Goal: Find specific page/section: Find specific page/section

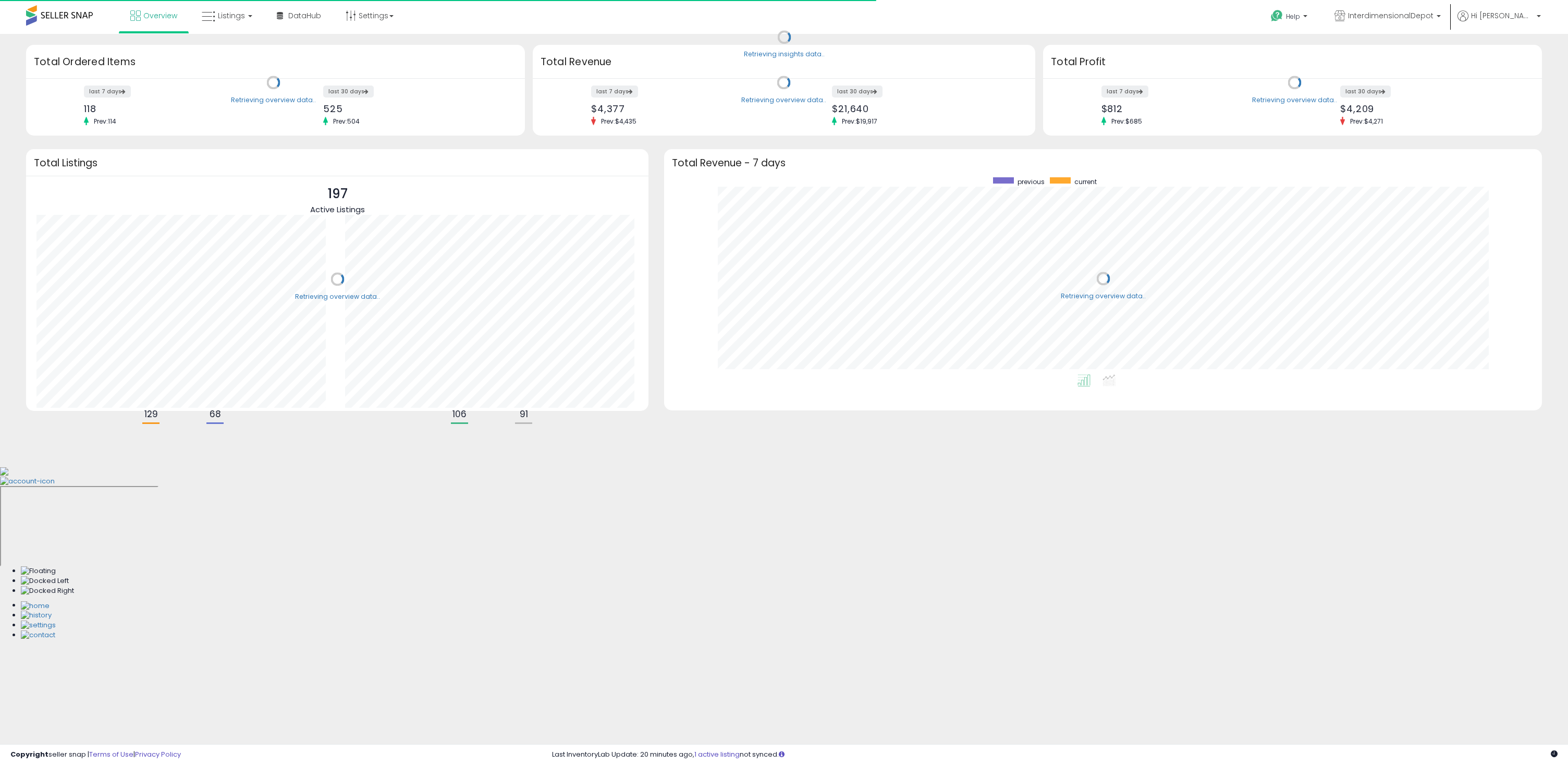
scroll to position [197, 856]
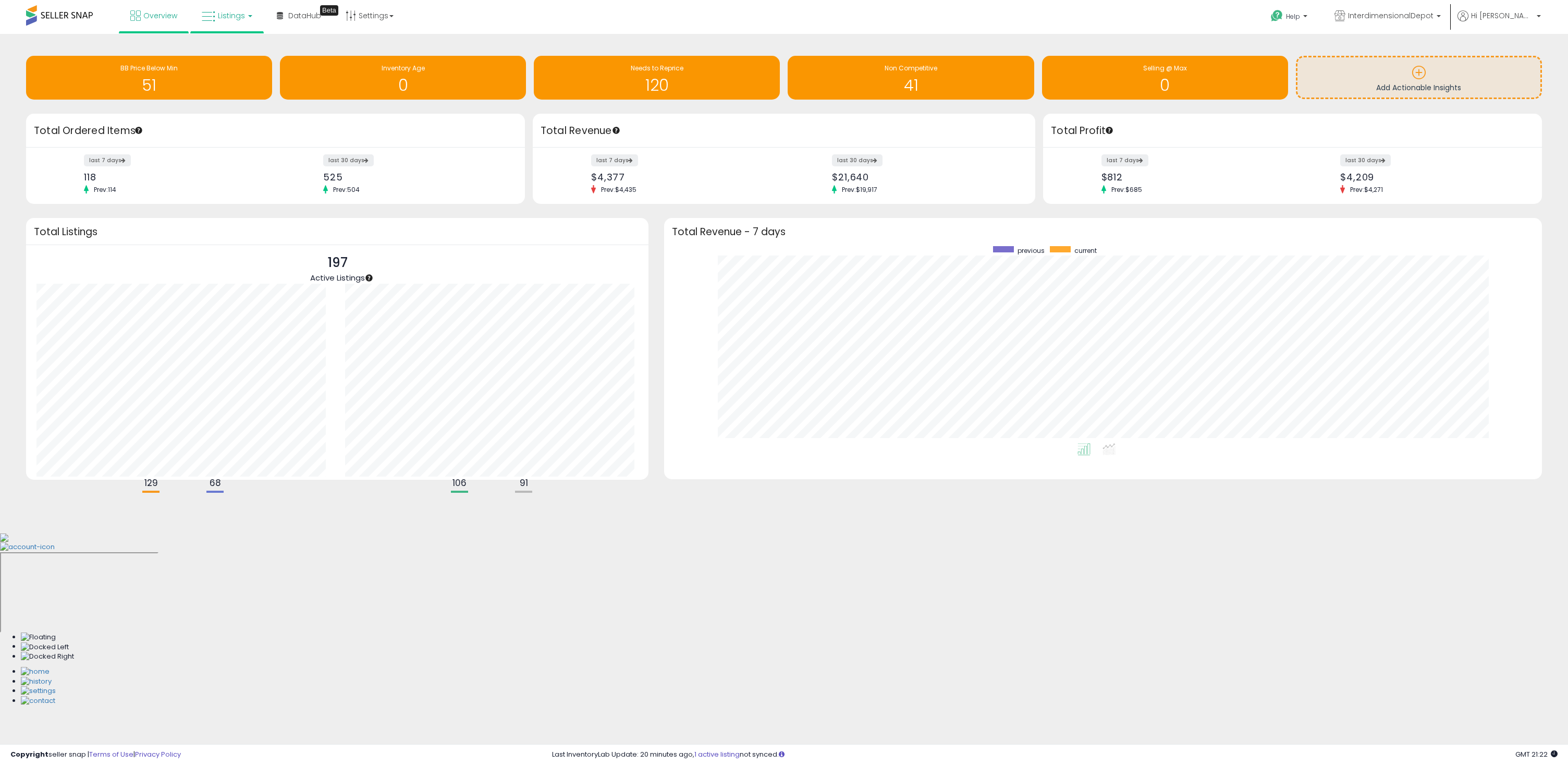
click at [221, 9] on link "Listings" at bounding box center [227, 15] width 66 height 31
click at [217, 52] on icon at bounding box center [235, 52] width 46 height 13
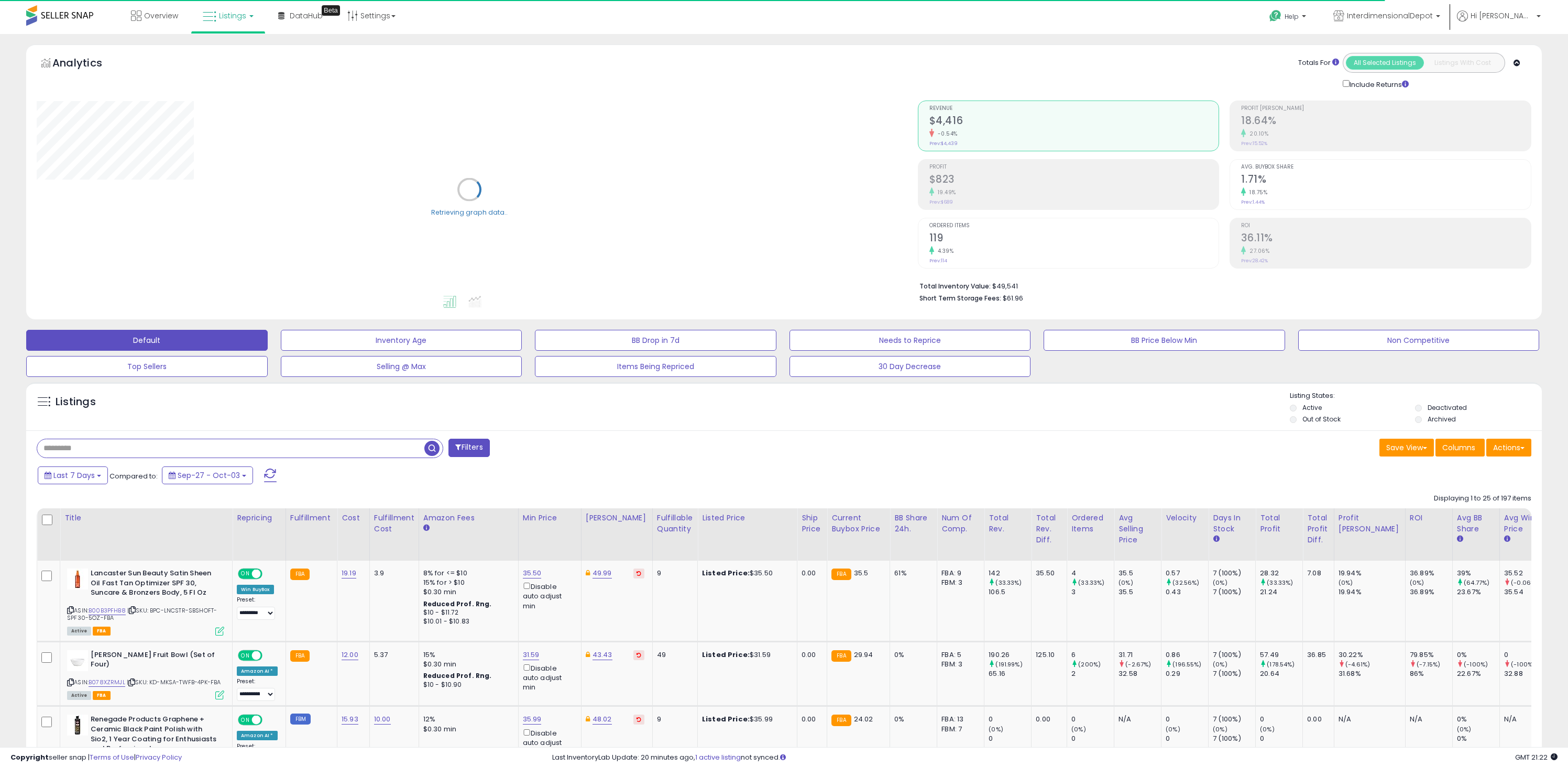
click at [138, 450] on input "text" at bounding box center [231, 449] width 387 height 18
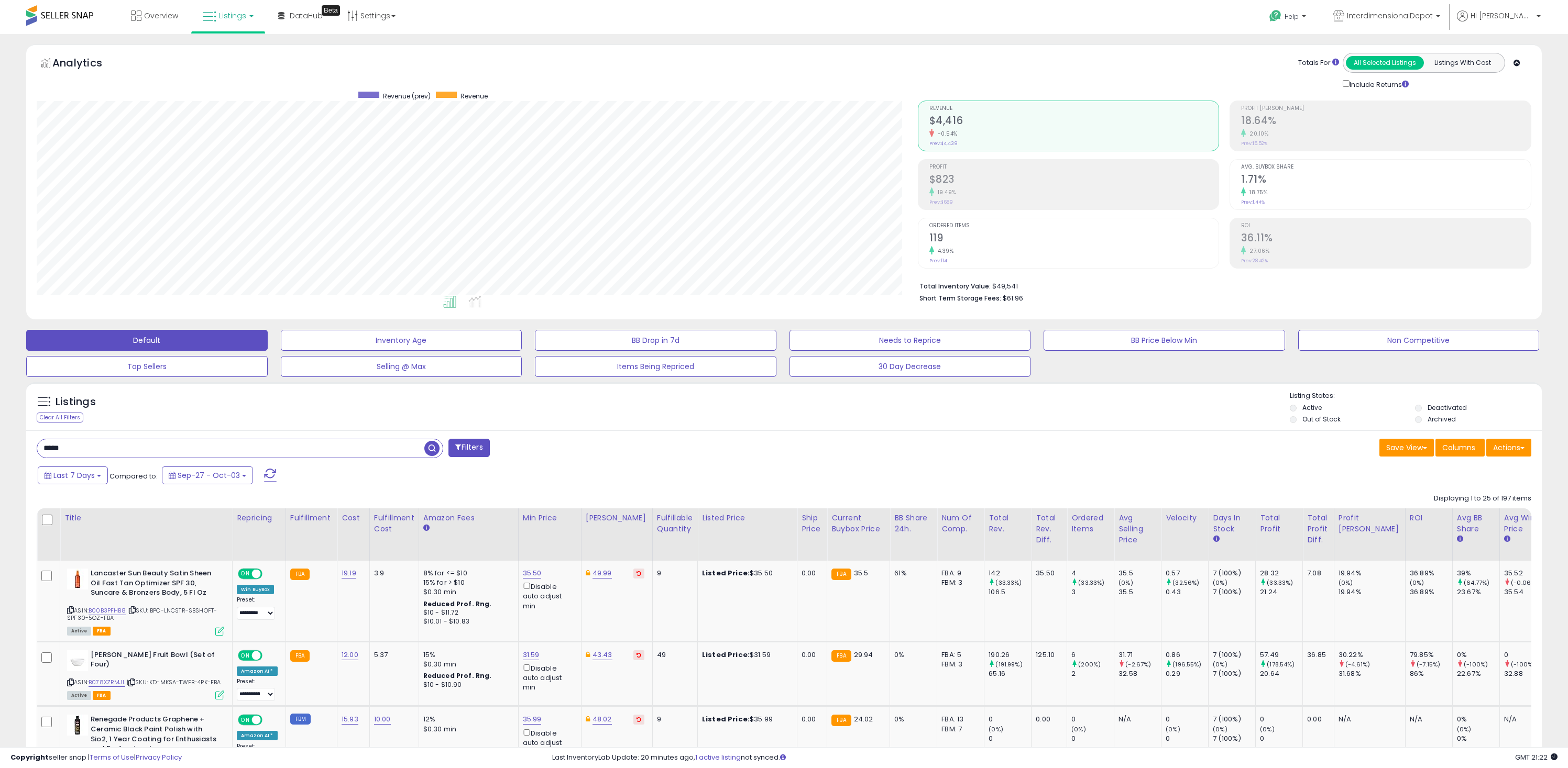
scroll to position [215, 881]
type input "*****"
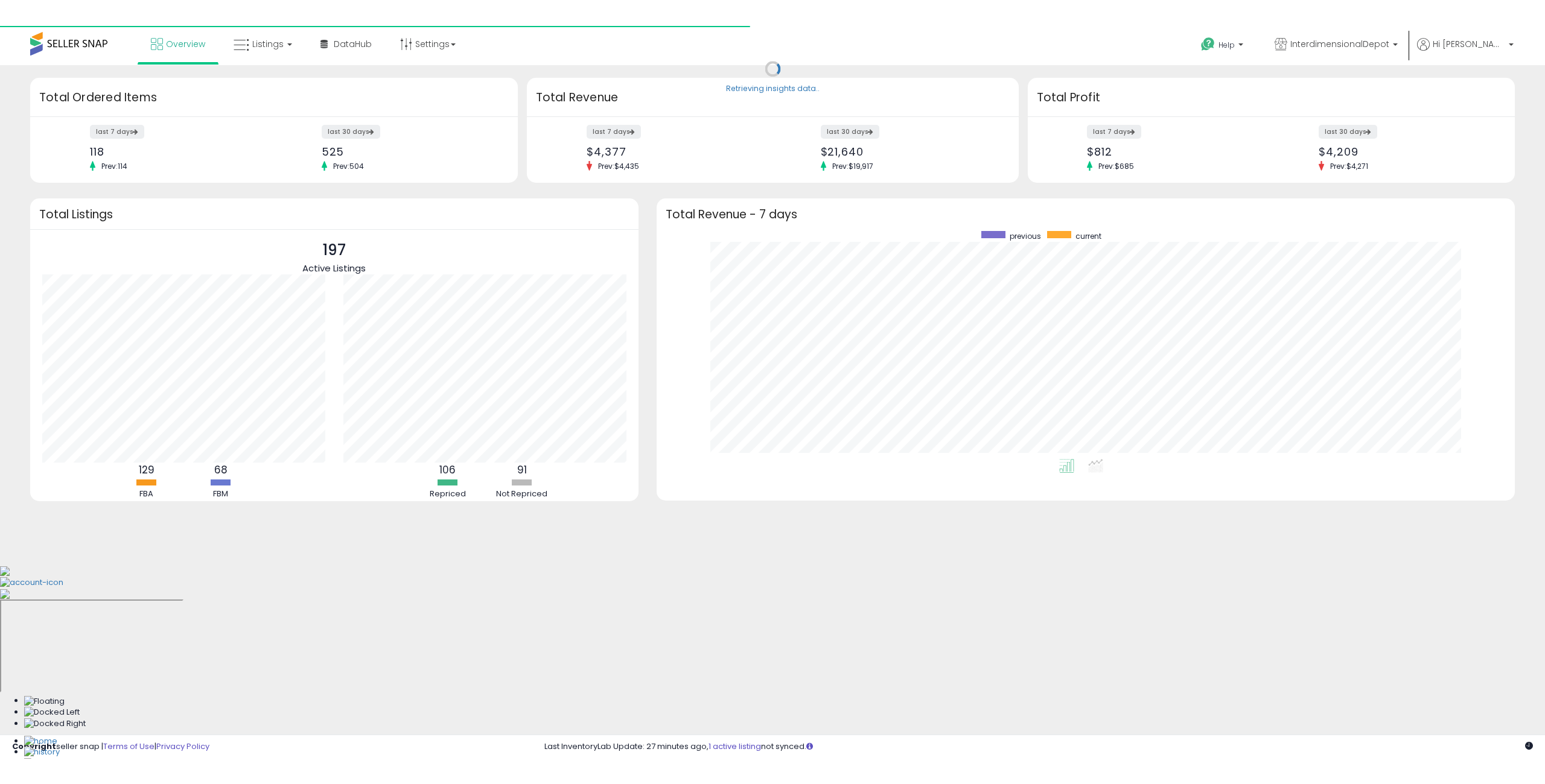
scroll to position [228, 835]
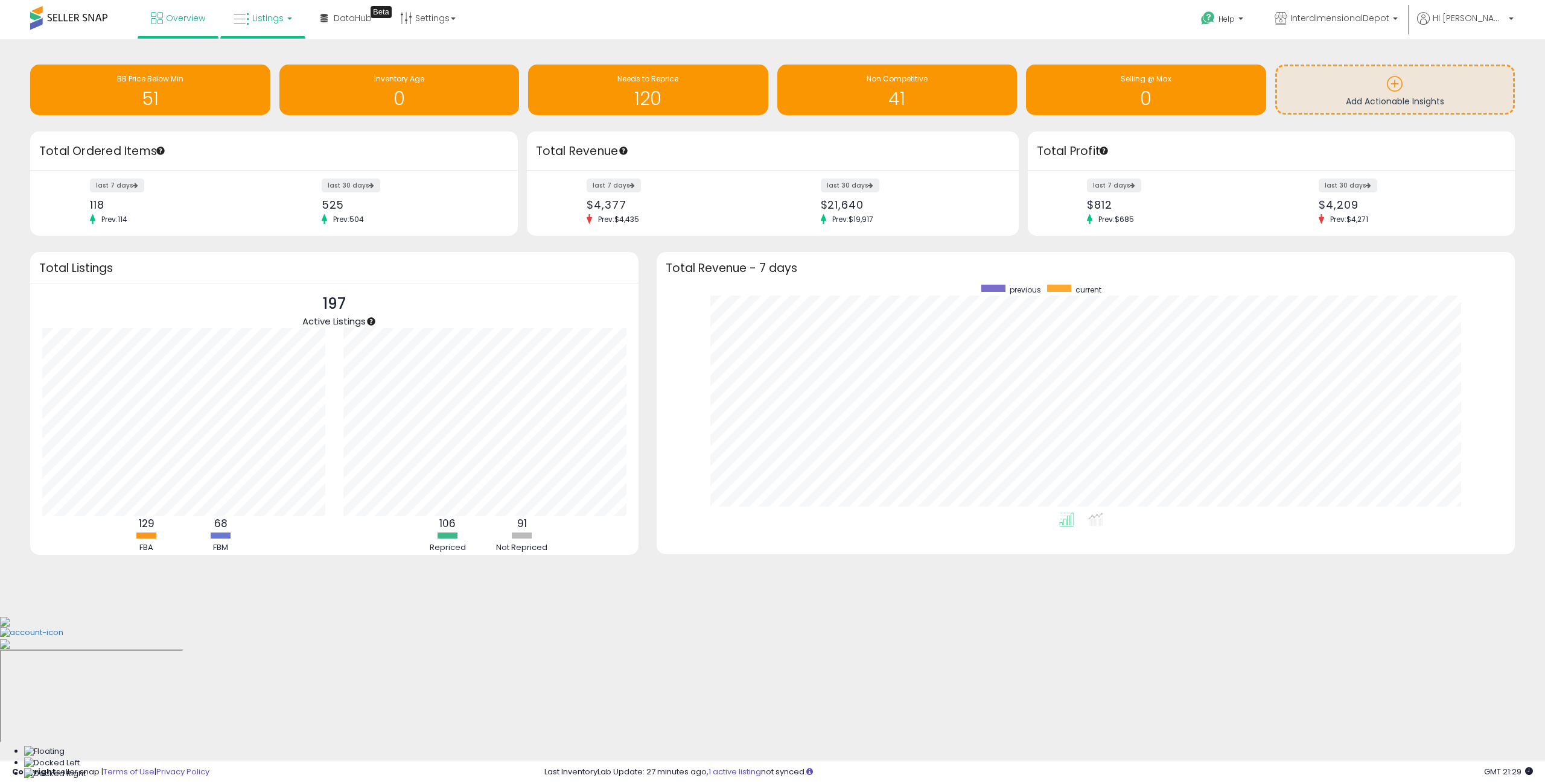
click at [263, 29] on link "Listings" at bounding box center [263, 18] width 77 height 36
click at [275, 64] on icon at bounding box center [272, 60] width 53 height 15
